Goal: Information Seeking & Learning: Understand process/instructions

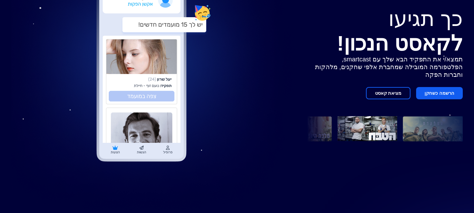
scroll to position [124, 0]
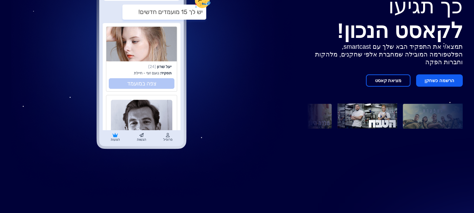
click at [398, 79] on button "מציאת קאסט" at bounding box center [388, 80] width 45 height 12
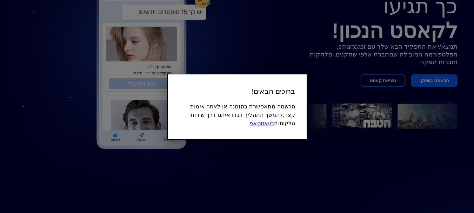
click at [331, 128] on div at bounding box center [237, 106] width 474 height 213
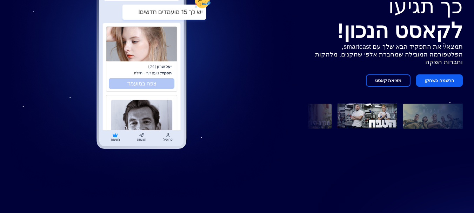
click at [370, 76] on button "מציאת קאסט" at bounding box center [388, 80] width 45 height 12
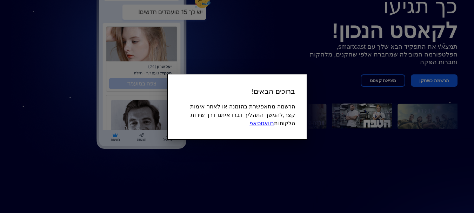
drag, startPoint x: 402, startPoint y: 83, endPoint x: 479, endPoint y: 60, distance: 80.5
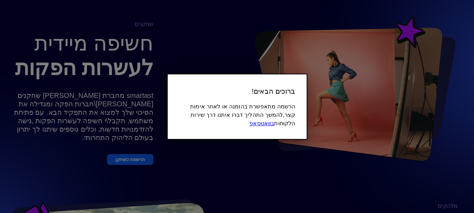
click at [458, 120] on div at bounding box center [237, 106] width 474 height 213
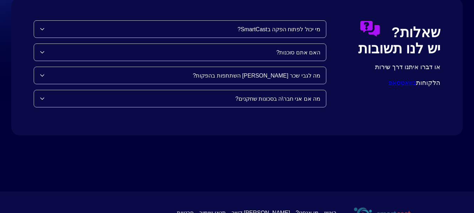
scroll to position [777, 0]
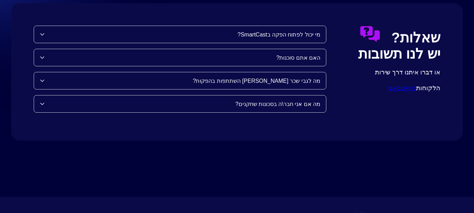
click at [296, 80] on div "מה לגבי שכר [PERSON_NAME] השתתפות בהפקות?" at bounding box center [180, 80] width 292 height 17
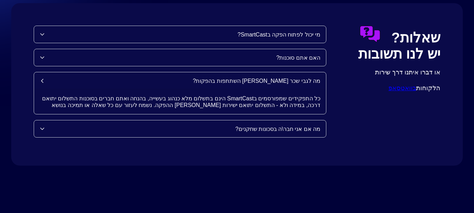
click at [295, 34] on div "מי יכול לפתוח הפקה בSmartCast?" at bounding box center [183, 34] width 276 height 7
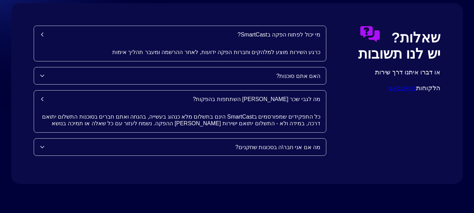
click at [290, 43] on div "כרגע השירות מוצע למלהקים וחברות הפקה ידועות, לאחר ההרשמה ומעבר תהליך אימות" at bounding box center [180, 52] width 292 height 18
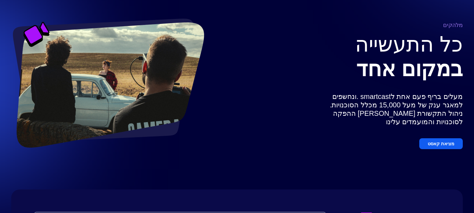
scroll to position [0, 0]
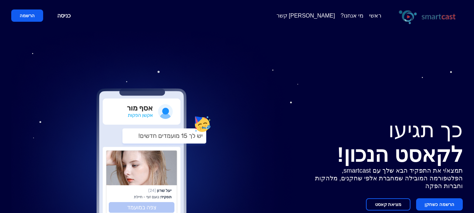
click at [18, 13] on button "הרשמה" at bounding box center [27, 15] width 32 height 12
click at [25, 15] on button "הרשמה" at bounding box center [27, 15] width 32 height 12
click at [35, 16] on button "הרשמה" at bounding box center [27, 15] width 32 height 12
click at [26, 14] on button "הרשמה" at bounding box center [27, 15] width 32 height 12
